Goal: Find specific page/section: Find specific page/section

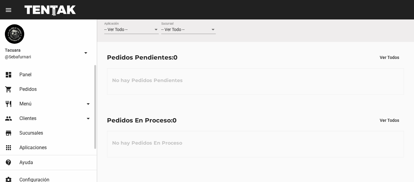
drag, startPoint x: 38, startPoint y: 106, endPoint x: 46, endPoint y: 111, distance: 9.4
click at [38, 106] on link "restaurant Menú arrow_drop_down" at bounding box center [48, 103] width 97 height 15
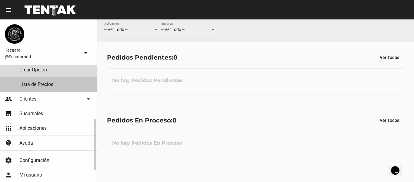
click at [46, 85] on link "Lista de Precios" at bounding box center [48, 84] width 97 height 15
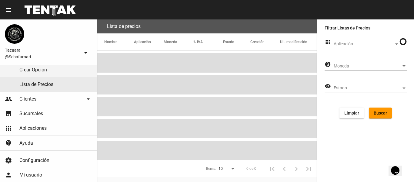
click at [47, 55] on span "@Sebafurnari" at bounding box center [42, 57] width 75 height 6
click at [37, 57] on span "@Sebafurnari" at bounding box center [42, 57] width 75 height 6
click at [27, 56] on span "@Sebafurnari" at bounding box center [42, 57] width 75 height 6
click at [83, 51] on mat-icon "arrow_drop_down" at bounding box center [85, 52] width 7 height 7
